Goal: Task Accomplishment & Management: Manage account settings

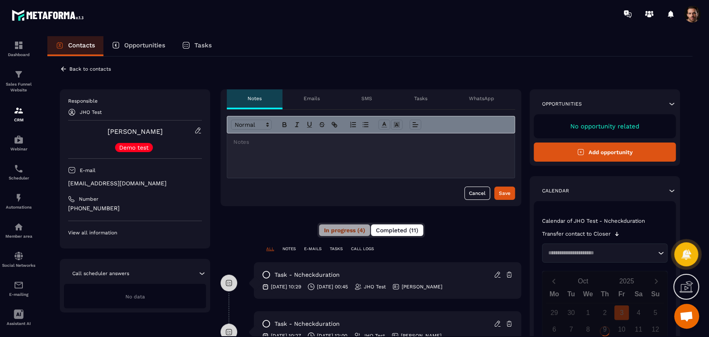
click at [409, 227] on span "Completed (11)" at bounding box center [397, 230] width 42 height 7
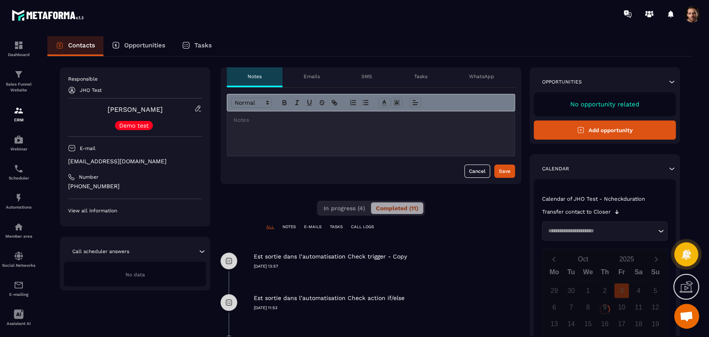
scroll to position [27, 0]
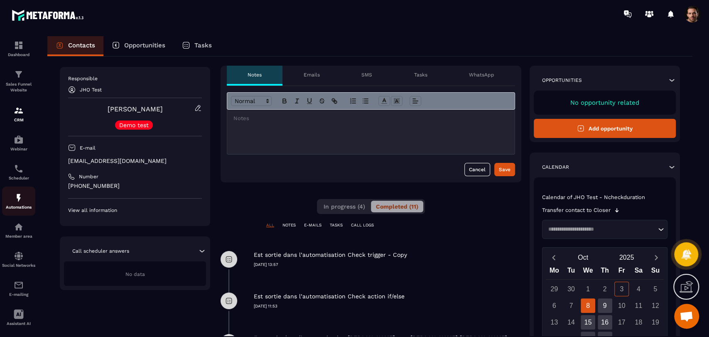
click at [7, 209] on p "Automations" at bounding box center [18, 207] width 33 height 5
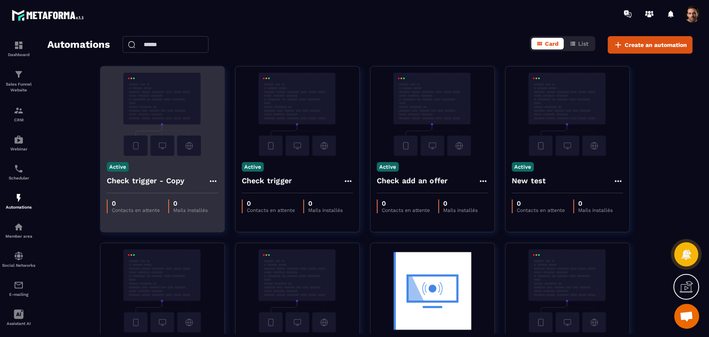
click at [210, 182] on icon at bounding box center [213, 181] width 10 height 10
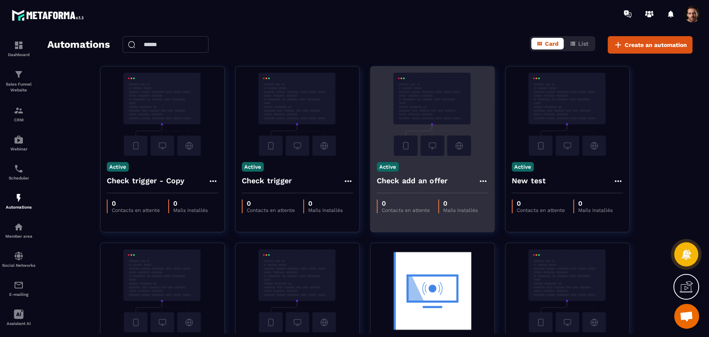
click at [485, 182] on icon at bounding box center [483, 181] width 10 height 10
click at [494, 203] on link "Edit" at bounding box center [503, 200] width 43 height 18
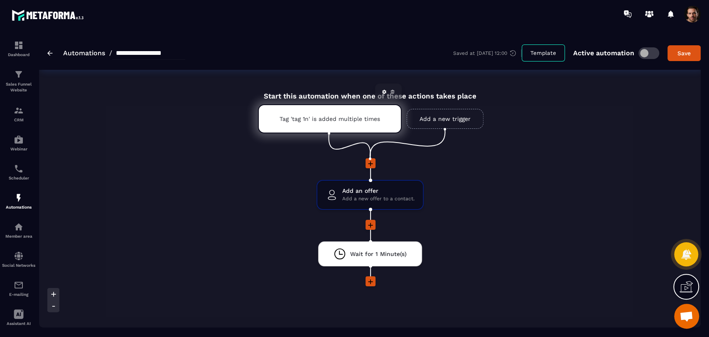
click at [392, 90] on icon at bounding box center [392, 91] width 5 height 5
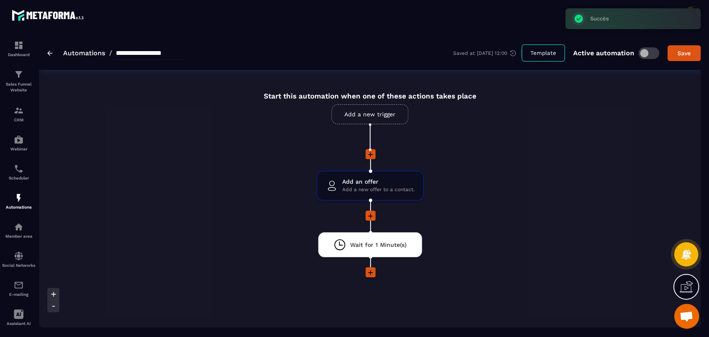
click at [185, 47] on input "**********" at bounding box center [148, 53] width 73 height 13
click at [186, 153] on div "Start this automation when one of these actions takes place Add a new trigger A…" at bounding box center [370, 244] width 662 height 325
click at [391, 119] on link "Add a new trigger" at bounding box center [370, 114] width 77 height 20
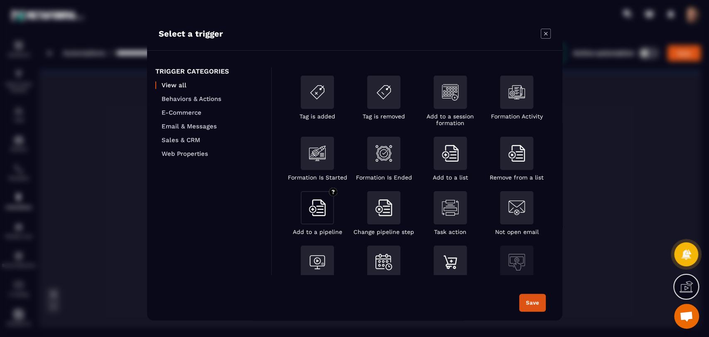
scroll to position [138, 0]
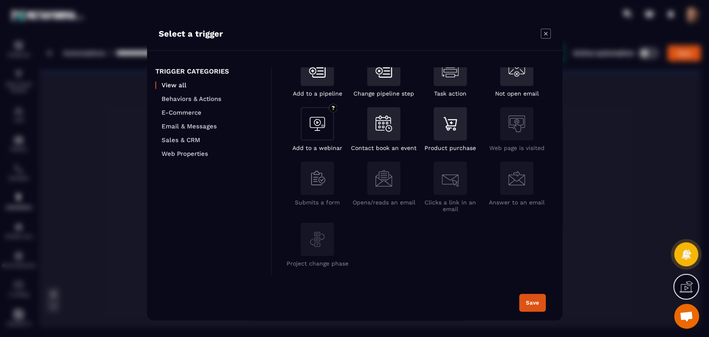
click at [310, 140] on div "Modal window" at bounding box center [317, 123] width 33 height 33
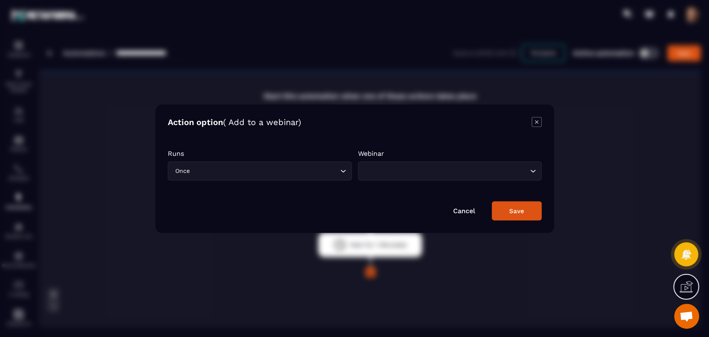
click at [268, 172] on input "Search for option" at bounding box center [265, 170] width 147 height 9
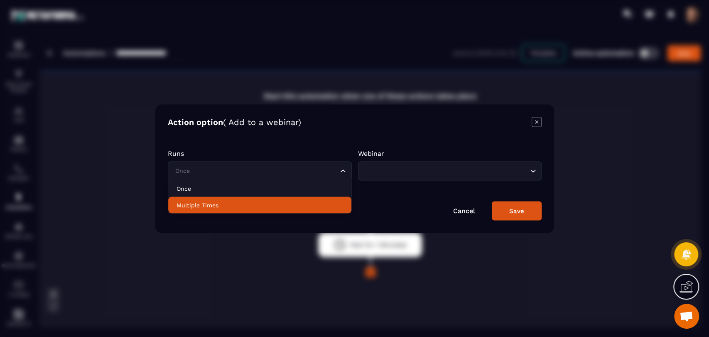
click at [257, 212] on li "Multiple Times" at bounding box center [259, 205] width 183 height 17
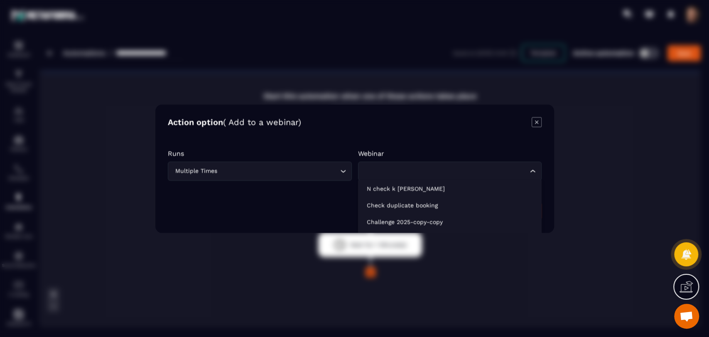
click at [396, 164] on div "Loading..." at bounding box center [450, 170] width 184 height 19
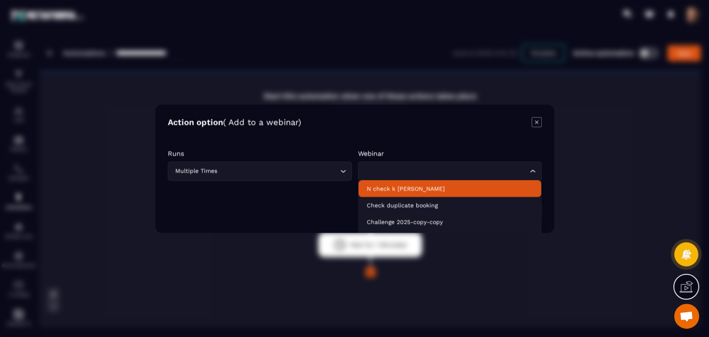
click at [401, 183] on li "N check k [PERSON_NAME]" at bounding box center [449, 188] width 183 height 17
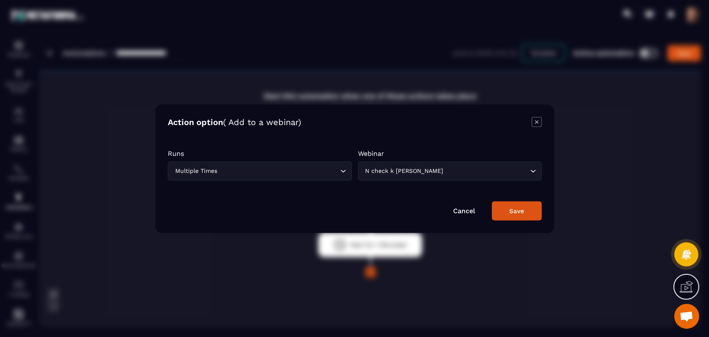
click at [514, 208] on div "Save" at bounding box center [517, 210] width 15 height 7
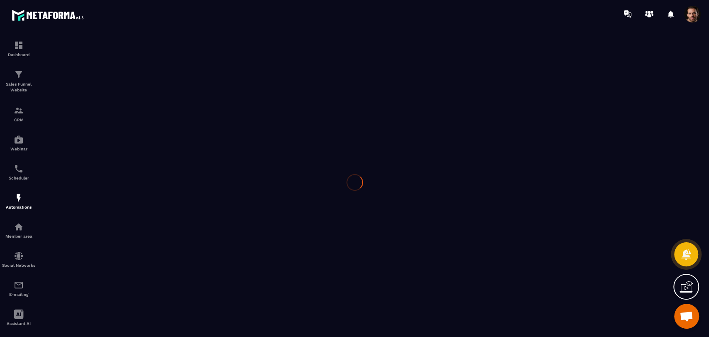
type input "**********"
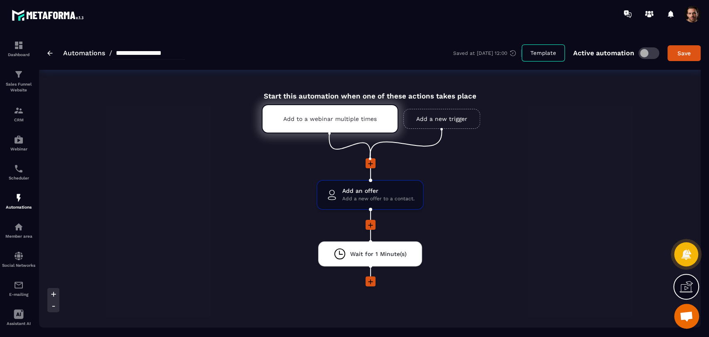
click at [442, 119] on link "Add a new trigger" at bounding box center [442, 119] width 77 height 20
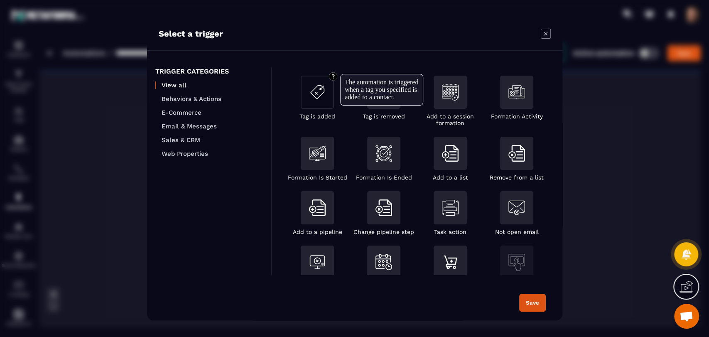
click at [317, 107] on div "Modal window" at bounding box center [317, 92] width 33 height 33
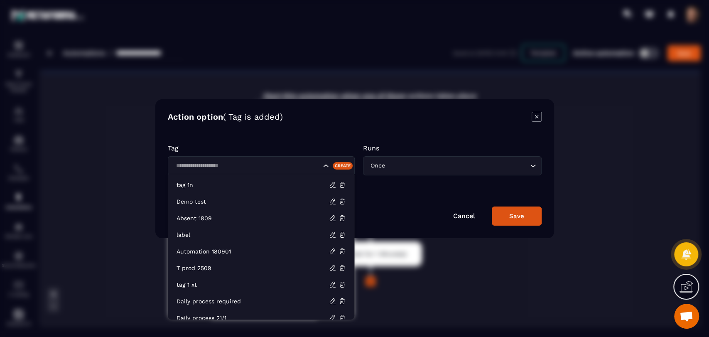
click at [239, 164] on input "Search for option" at bounding box center [247, 165] width 148 height 9
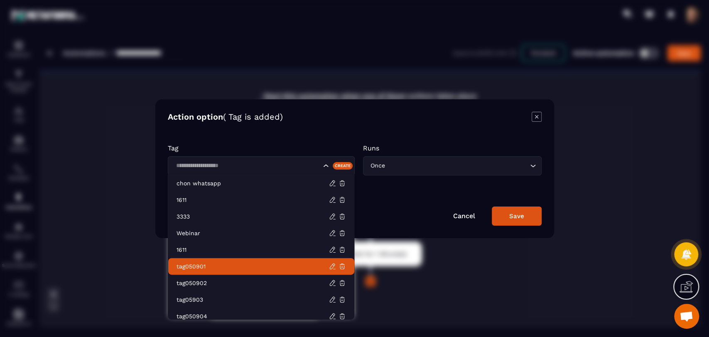
scroll to position [407, 0]
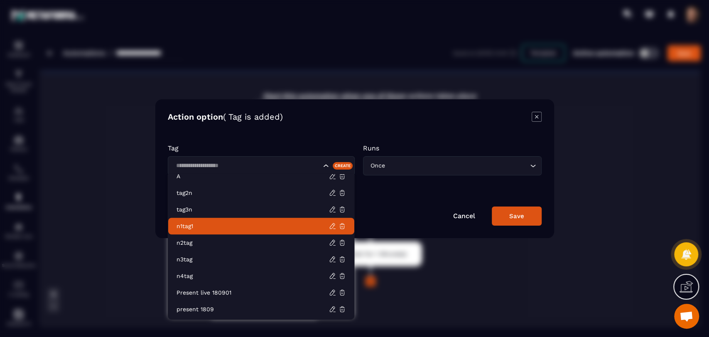
click at [222, 223] on p "n1tag1" at bounding box center [253, 226] width 153 height 8
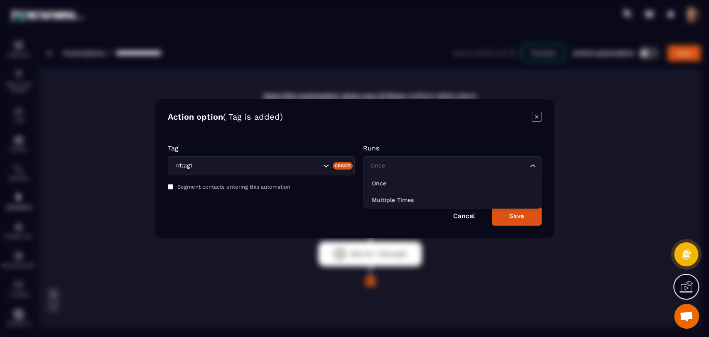
click at [440, 170] on div "Once Loading..." at bounding box center [452, 165] width 179 height 19
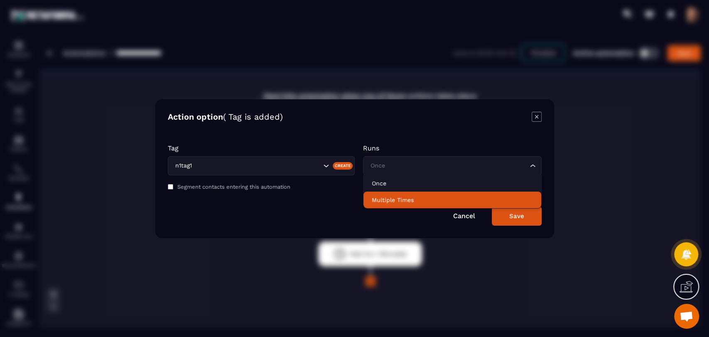
click at [439, 207] on li "Multiple Times" at bounding box center [453, 200] width 178 height 17
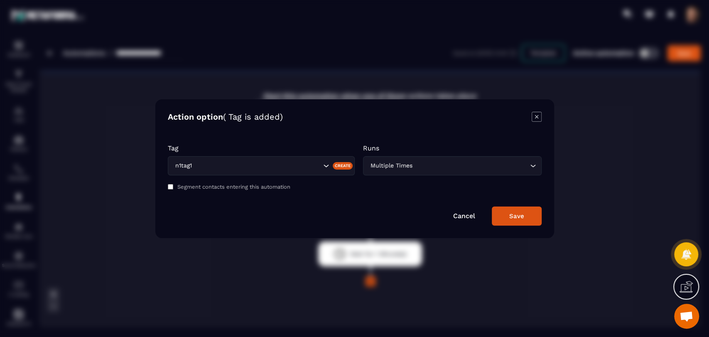
click at [507, 217] on button "Save" at bounding box center [517, 216] width 50 height 19
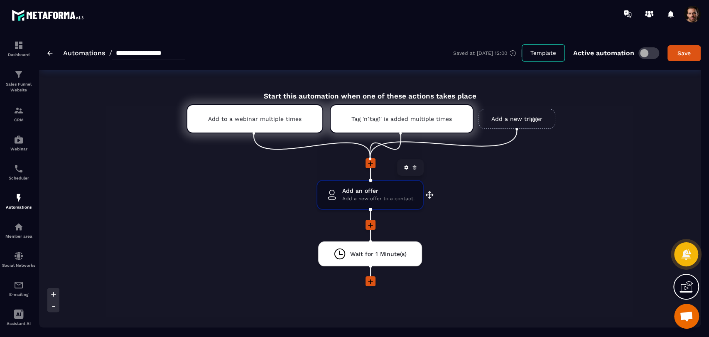
click at [416, 170] on icon at bounding box center [414, 167] width 5 height 5
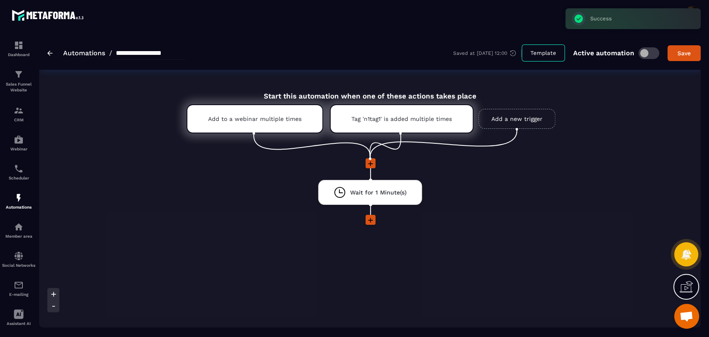
click at [367, 162] on icon at bounding box center [371, 164] width 8 height 8
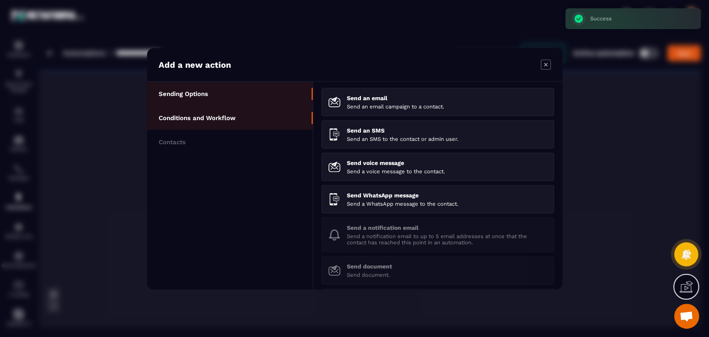
click at [251, 118] on li "Conditions and Workflow" at bounding box center [230, 118] width 166 height 24
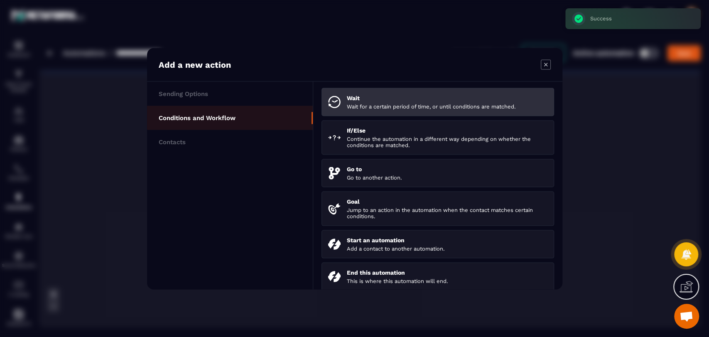
click at [381, 100] on p "Wait" at bounding box center [447, 97] width 201 height 7
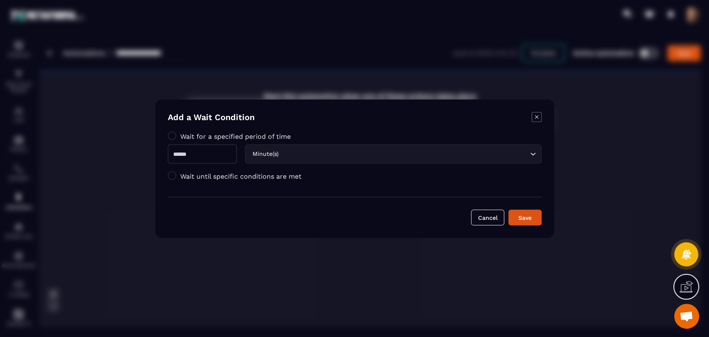
click at [221, 153] on input "Modal window" at bounding box center [202, 153] width 69 height 19
type input "*"
click at [519, 213] on div "Save" at bounding box center [525, 217] width 22 height 8
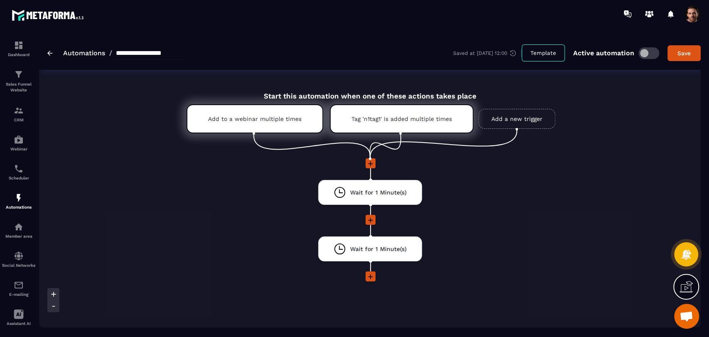
click at [371, 161] on icon at bounding box center [371, 164] width 8 height 8
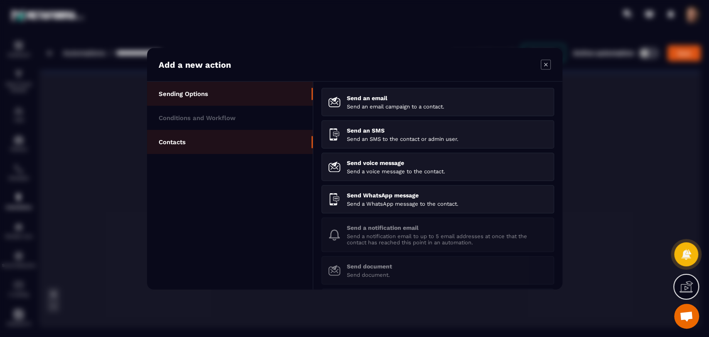
click at [229, 146] on li "Contacts" at bounding box center [230, 142] width 166 height 24
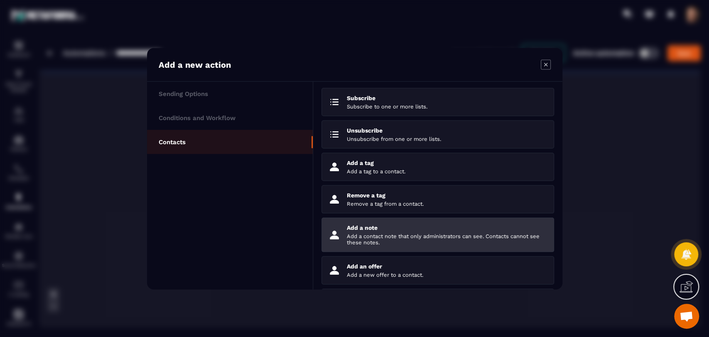
click at [397, 238] on p "Add a contact note that only administrators can see. Contacts cannot see these …" at bounding box center [447, 239] width 201 height 12
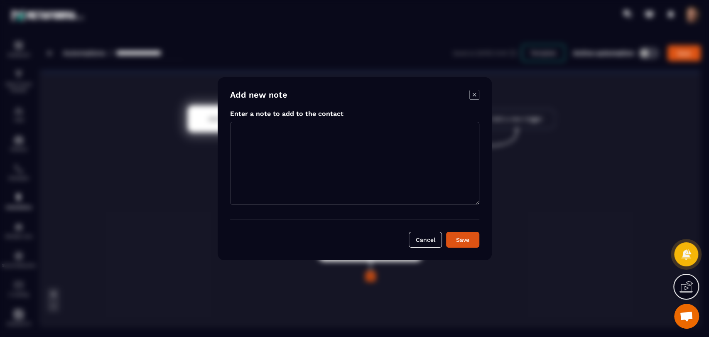
click at [283, 118] on form "Add new note Enter a note to add to the contact Cancel Save" at bounding box center [354, 169] width 249 height 158
click at [280, 130] on textarea "Modal window" at bounding box center [354, 163] width 249 height 83
type textarea "*"
type textarea "**********"
click at [460, 246] on button "Save" at bounding box center [462, 240] width 33 height 16
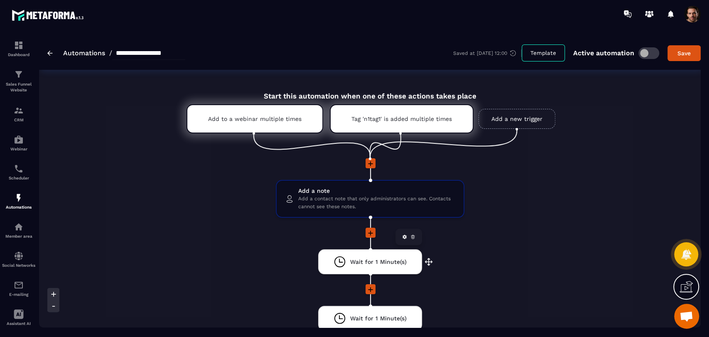
click at [412, 237] on icon at bounding box center [413, 236] width 5 height 5
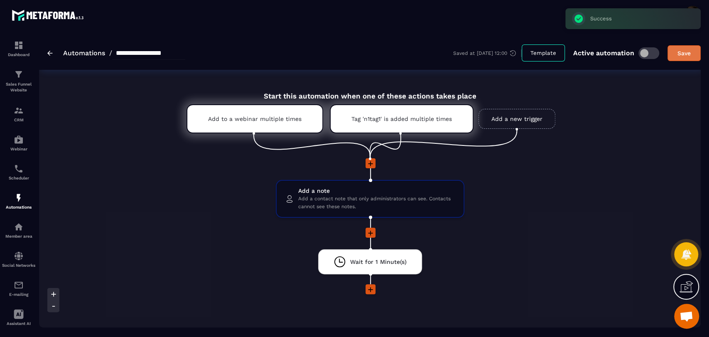
click at [675, 54] on div "Save" at bounding box center [684, 53] width 22 height 8
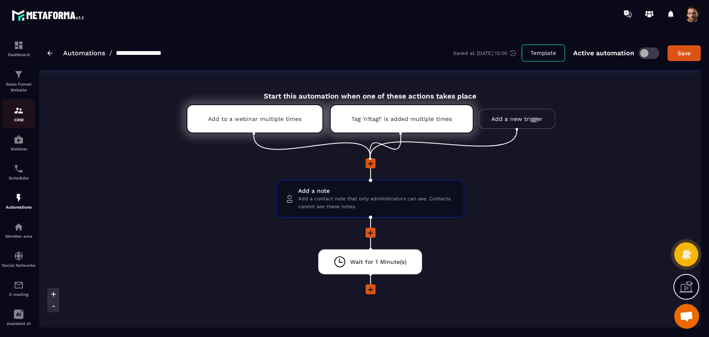
click at [18, 116] on div "CRM" at bounding box center [18, 114] width 33 height 17
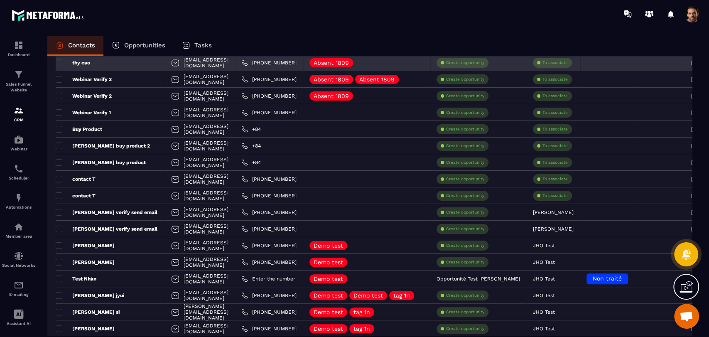
scroll to position [231, 0]
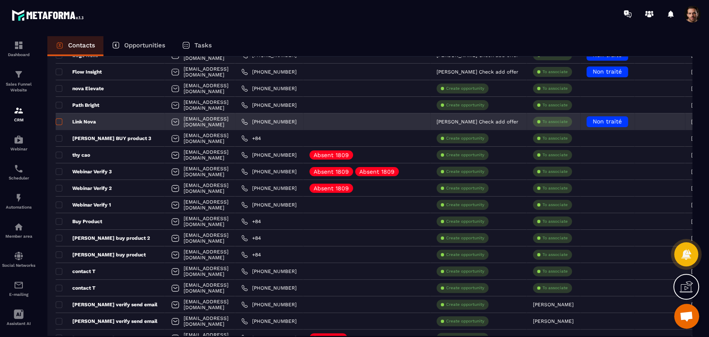
click at [58, 123] on span at bounding box center [59, 121] width 7 height 7
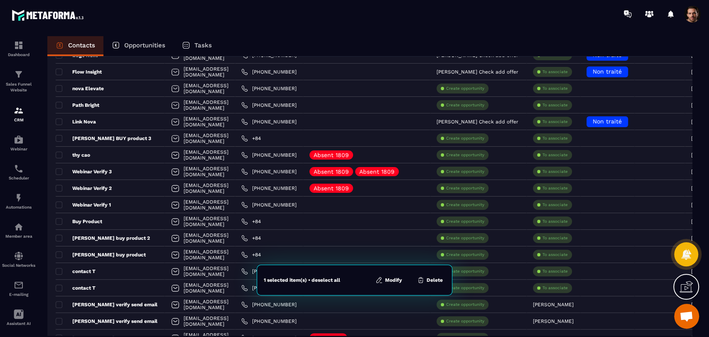
click at [394, 283] on button "Modify" at bounding box center [389, 280] width 32 height 8
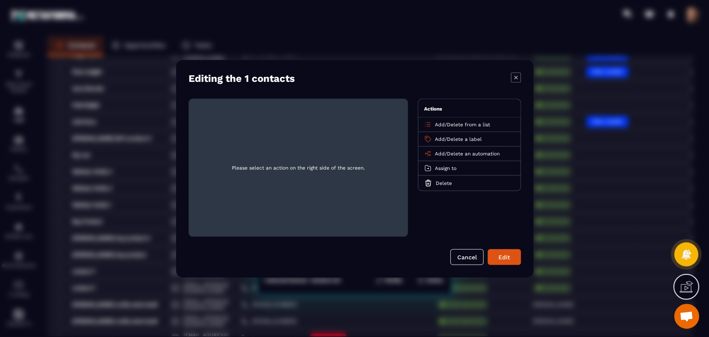
click at [439, 150] on span "Add" at bounding box center [440, 153] width 10 height 6
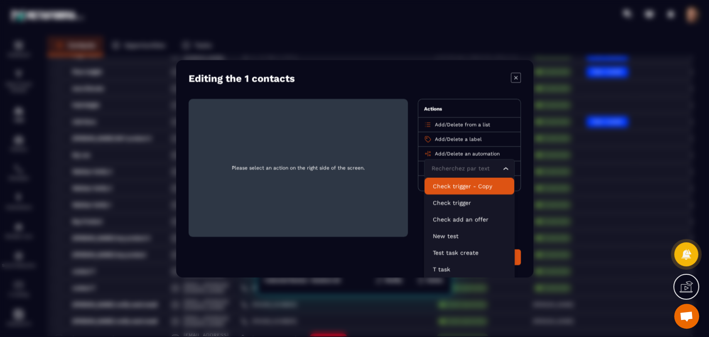
click at [517, 79] on icon "Modal window" at bounding box center [516, 77] width 10 height 10
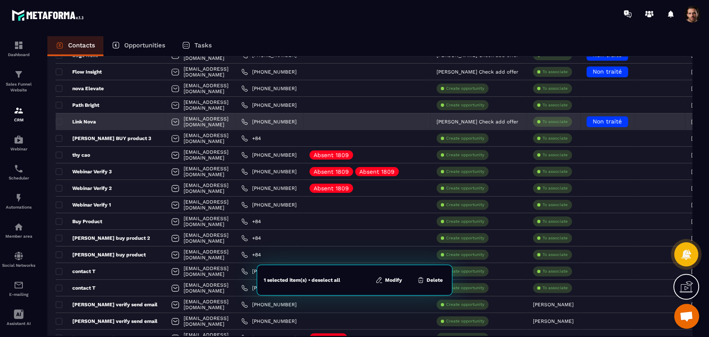
click at [62, 116] on div "Link Nova" at bounding box center [110, 121] width 109 height 17
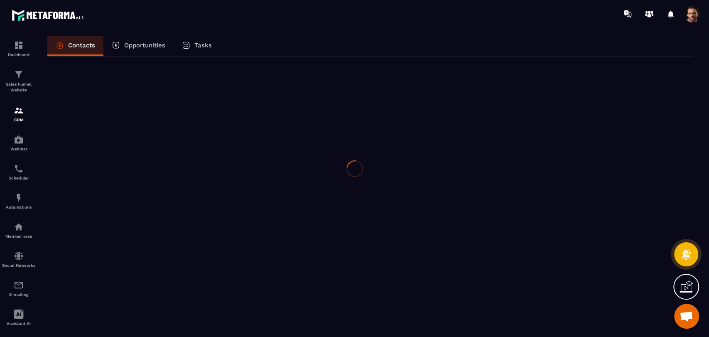
click at [15, 197] on div at bounding box center [354, 168] width 709 height 337
click at [18, 200] on div at bounding box center [354, 168] width 709 height 337
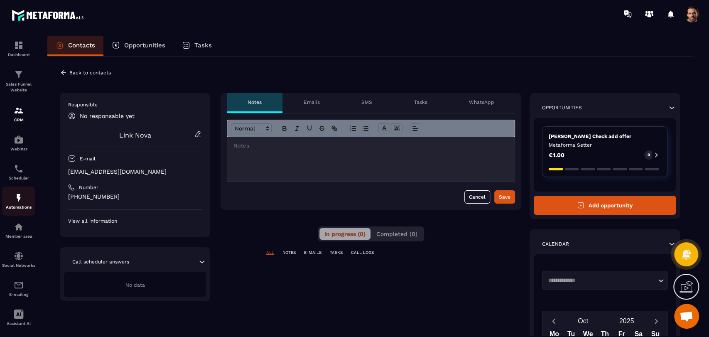
click at [23, 201] on img at bounding box center [19, 198] width 10 height 10
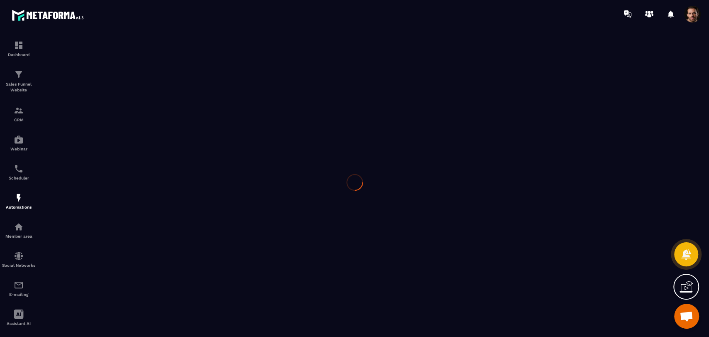
click at [25, 203] on div at bounding box center [354, 182] width 709 height 309
